Goal: Complete application form: Complete application form

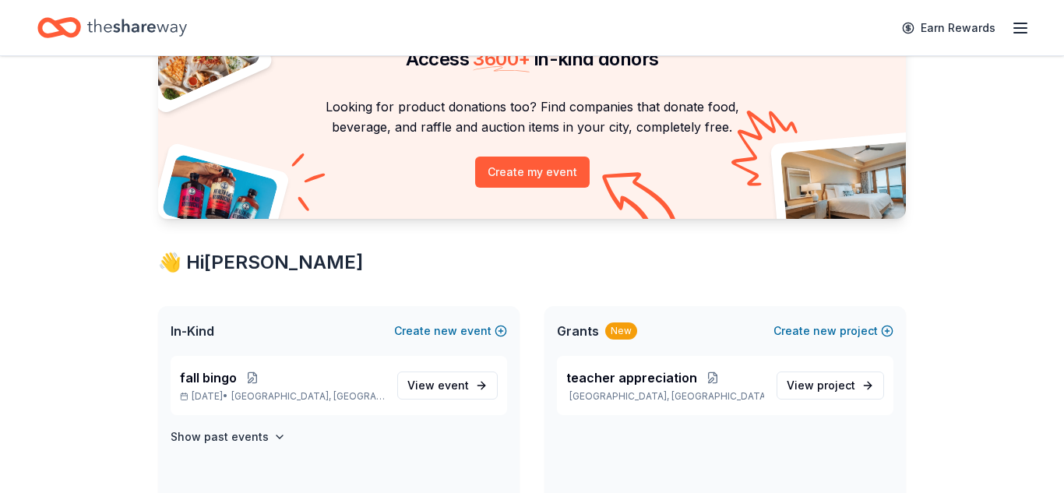
scroll to position [102, 0]
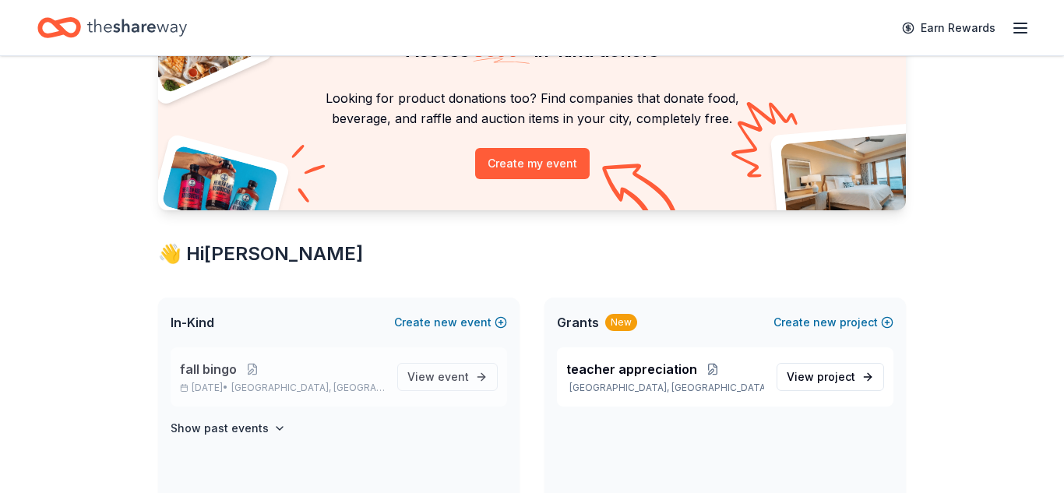
click at [208, 372] on span "fall bingo" at bounding box center [208, 369] width 57 height 19
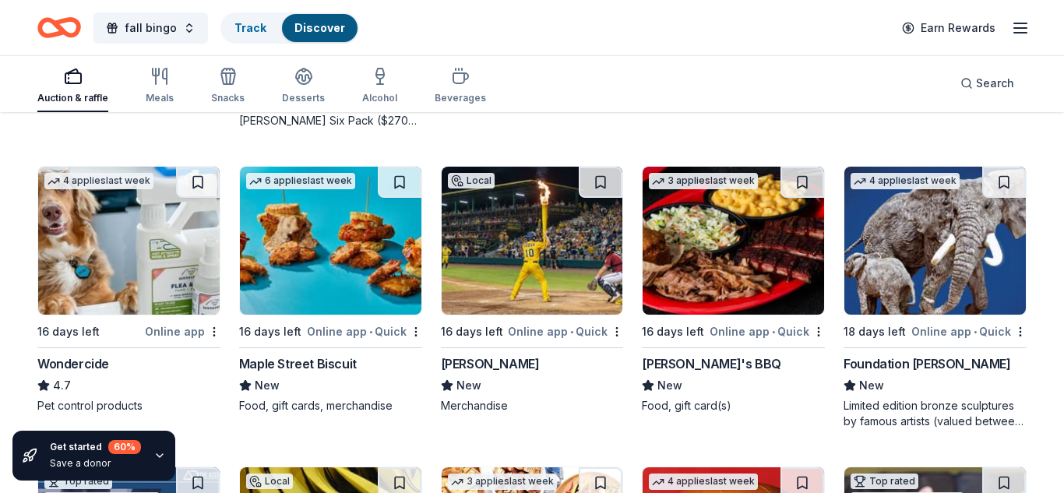
scroll to position [723, 0]
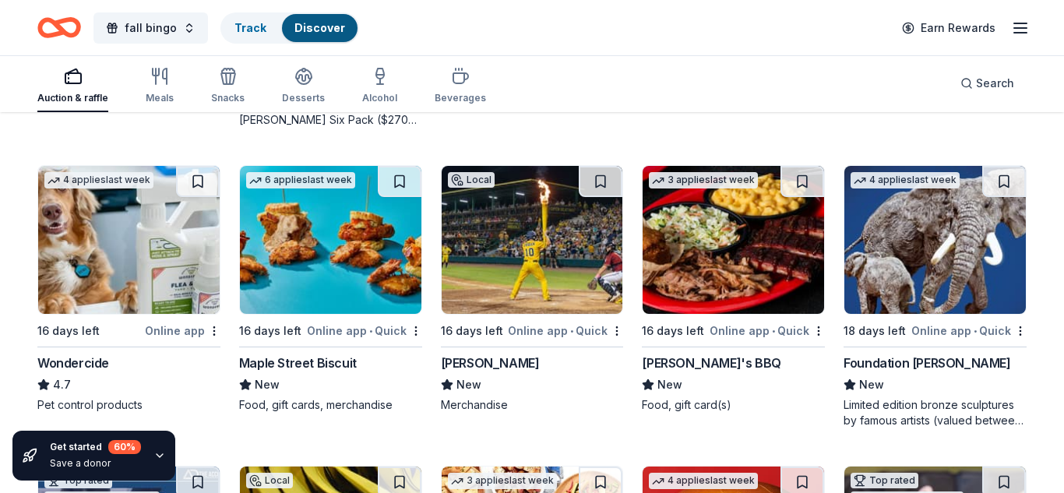
click at [350, 257] on img at bounding box center [331, 240] width 182 height 148
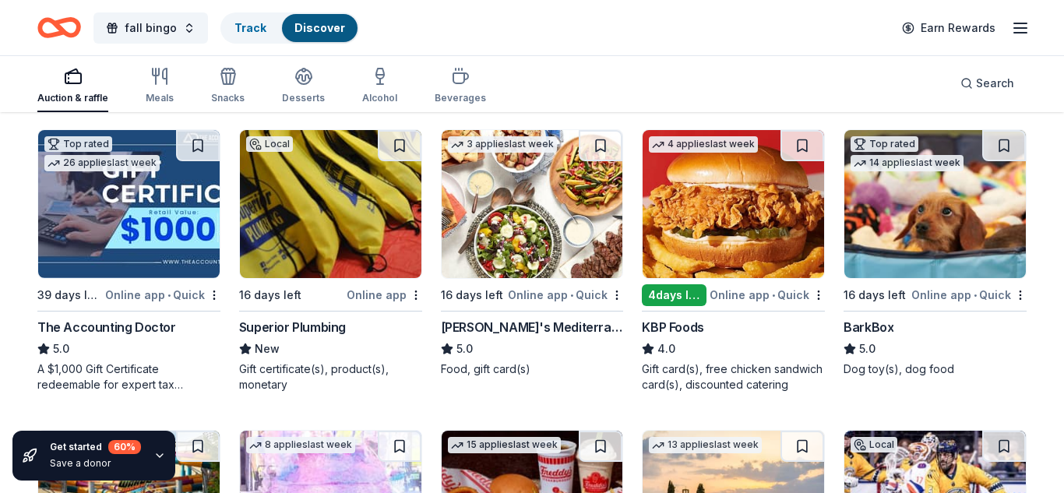
scroll to position [1060, 0]
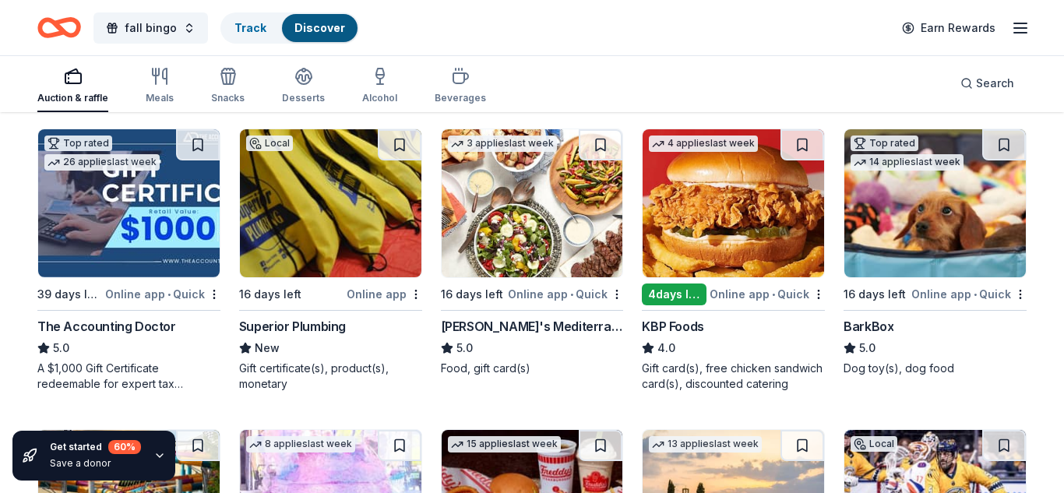
click at [726, 191] on img at bounding box center [734, 203] width 182 height 148
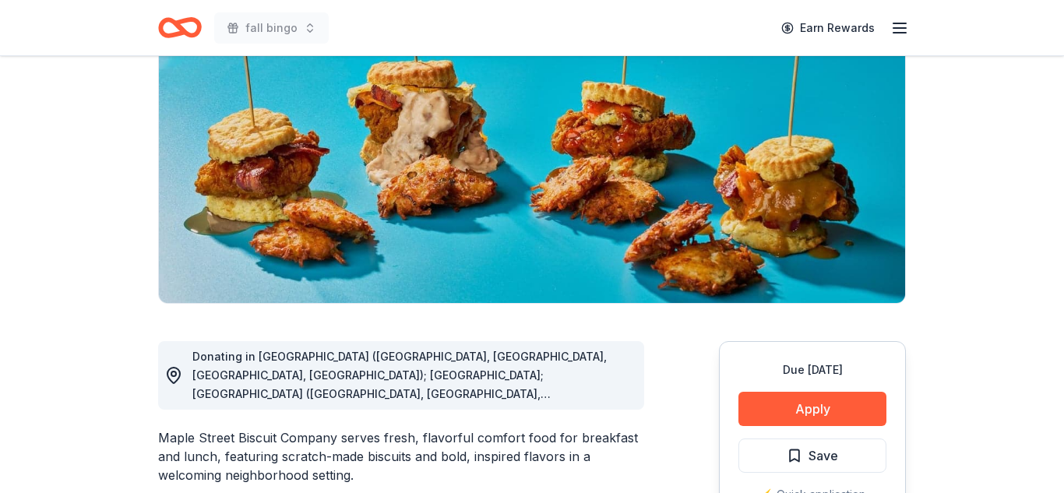
scroll to position [171, 0]
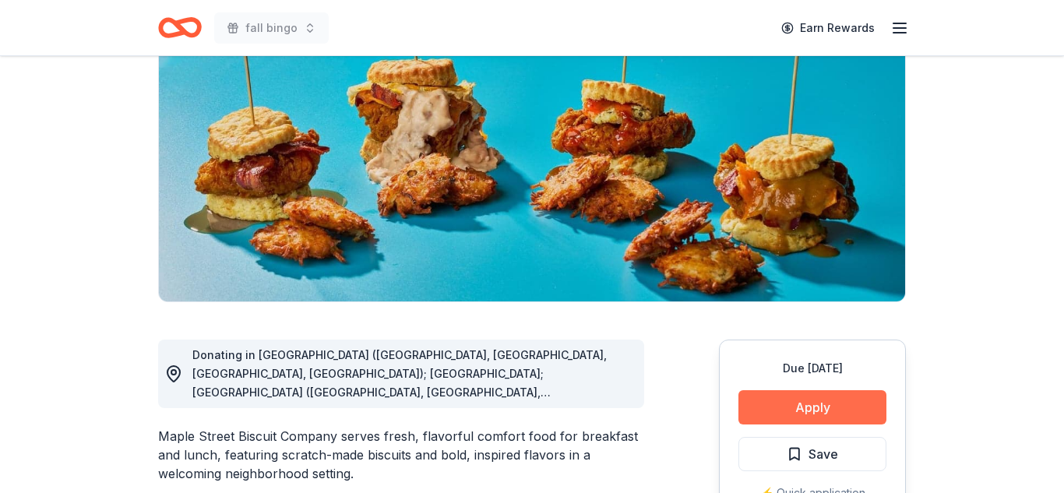
click at [782, 407] on button "Apply" at bounding box center [812, 407] width 148 height 34
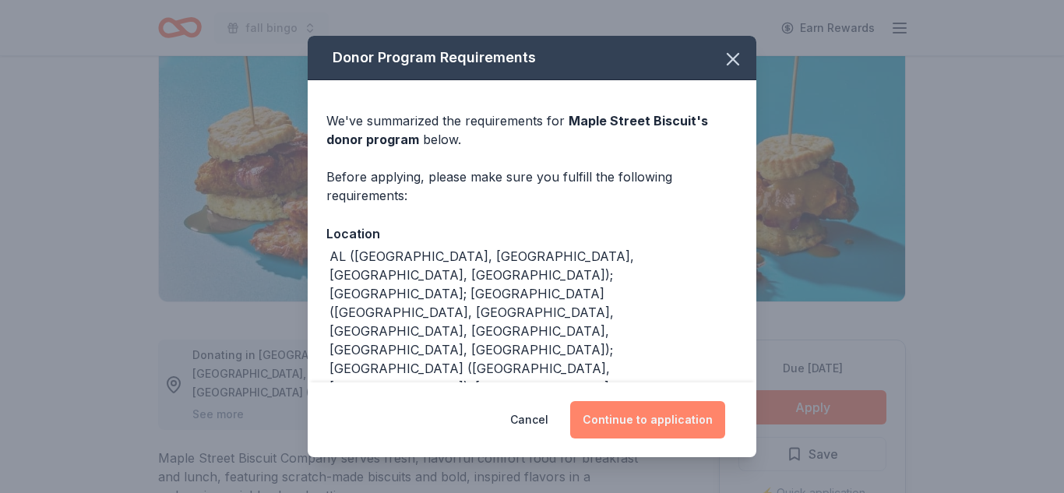
click at [675, 421] on button "Continue to application" at bounding box center [647, 419] width 155 height 37
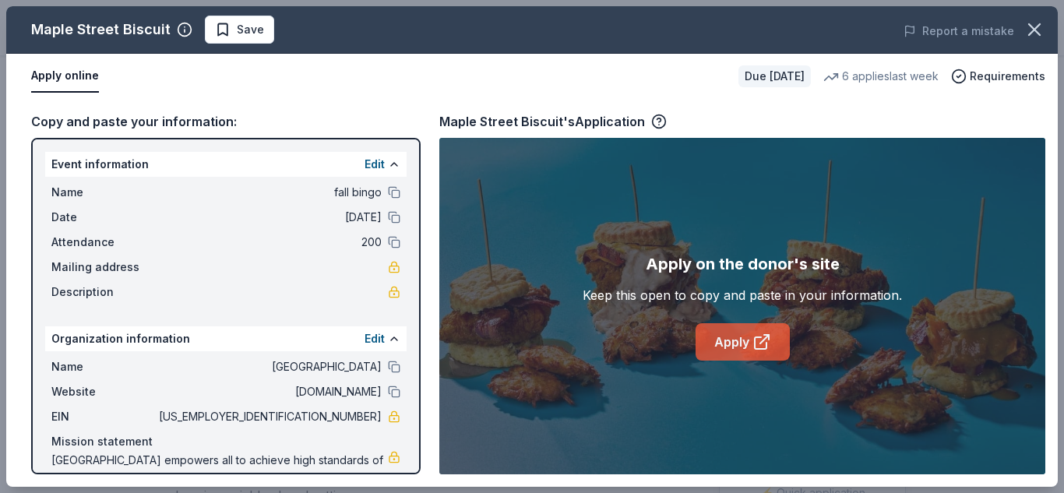
click at [746, 343] on link "Apply" at bounding box center [743, 341] width 94 height 37
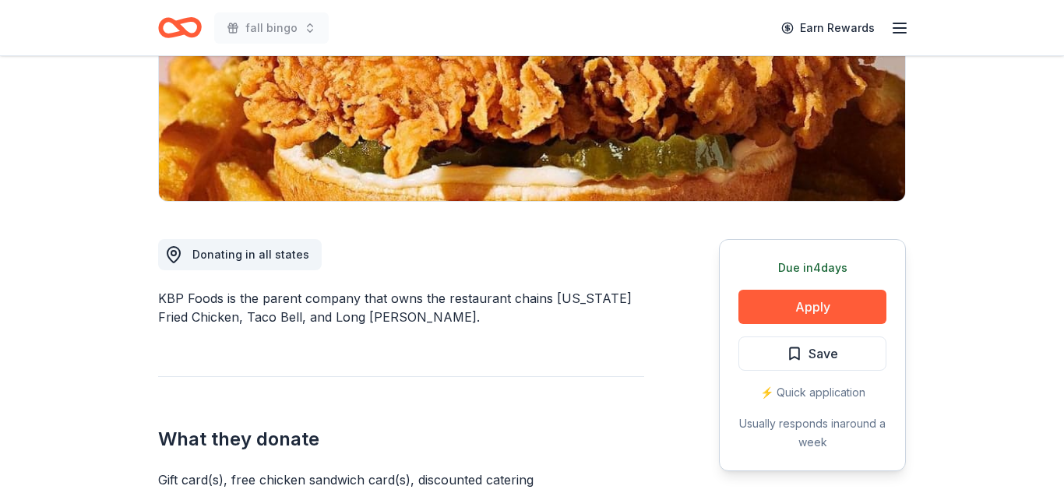
scroll to position [274, 0]
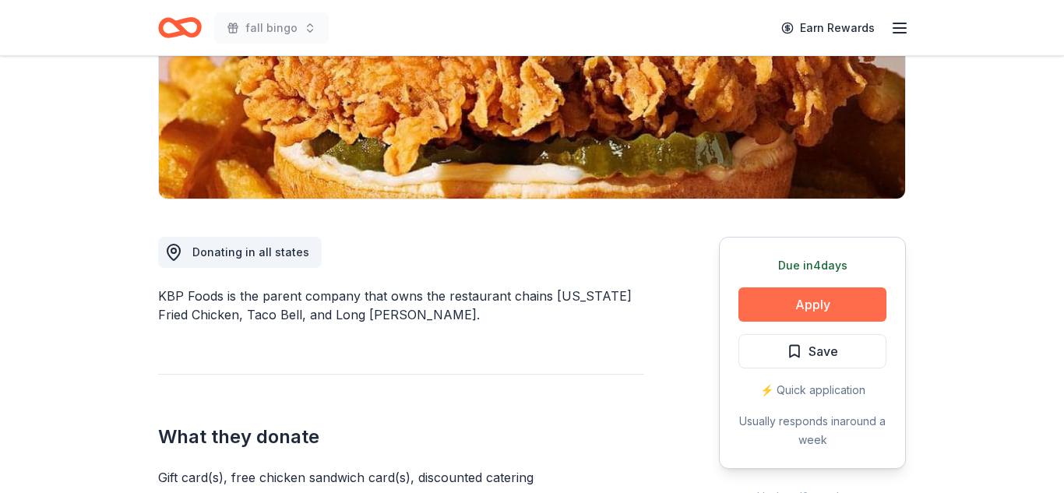
click at [810, 307] on button "Apply" at bounding box center [812, 304] width 148 height 34
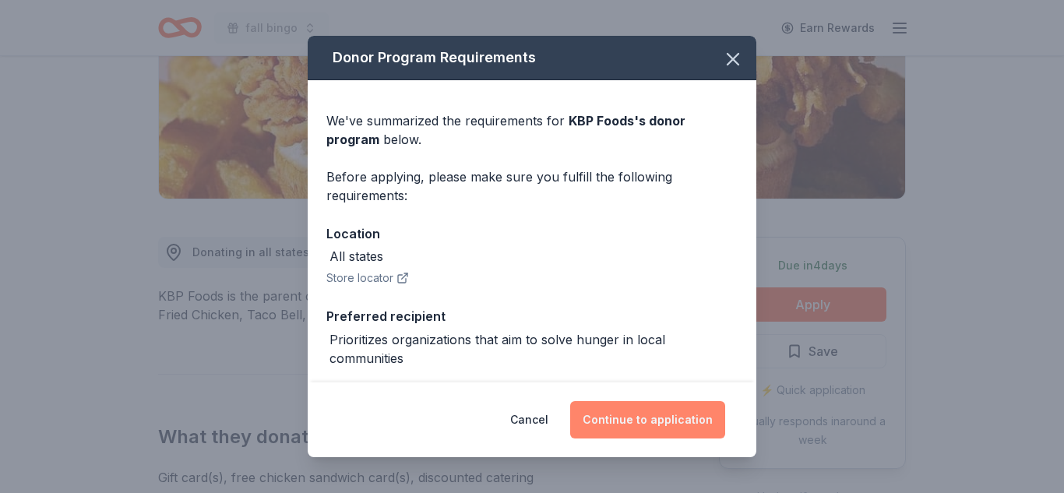
click at [612, 418] on button "Continue to application" at bounding box center [647, 419] width 155 height 37
